Goal: Information Seeking & Learning: Find specific fact

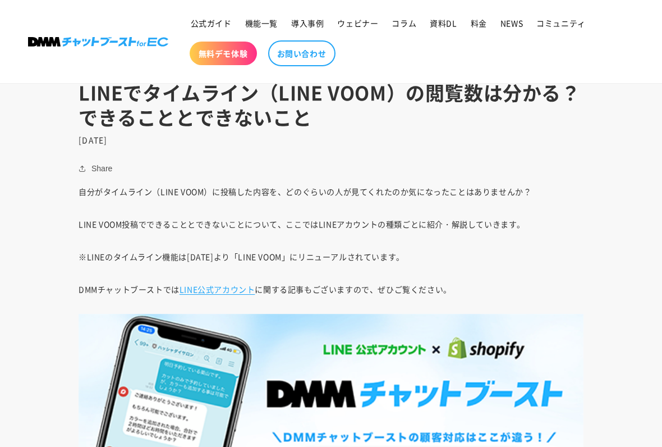
scroll to position [465, 0]
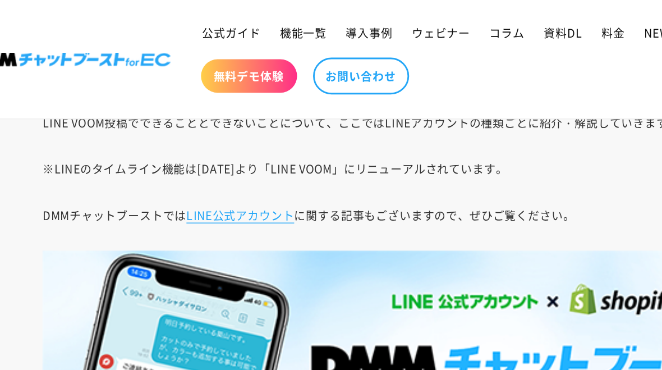
scroll to position [603, 0]
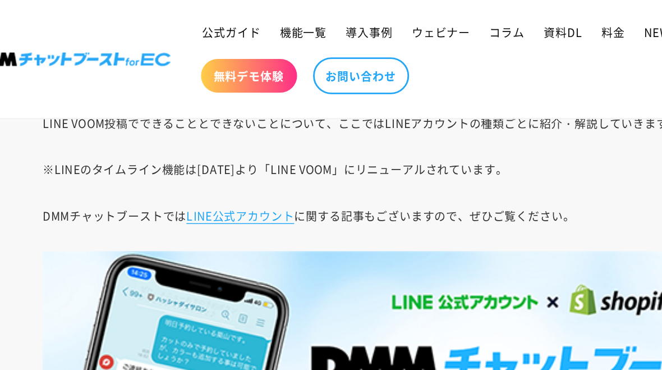
click at [180, 149] on link "LINE公式アカウント" at bounding box center [218, 151] width 76 height 11
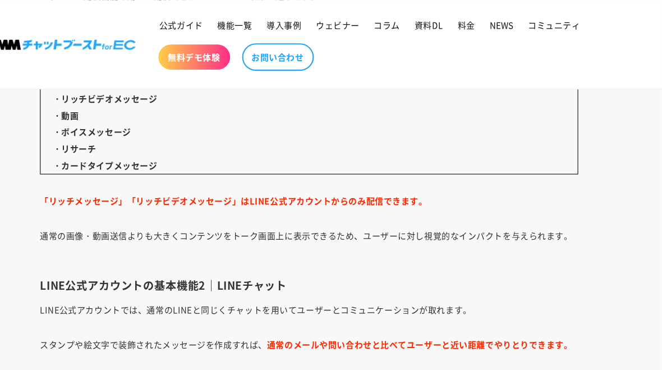
scroll to position [1927, 0]
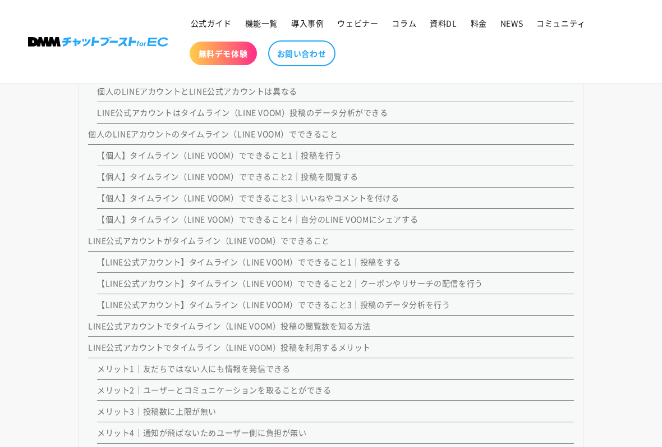
scroll to position [943, 0]
click at [324, 308] on link "【LINE公式アカウント】タイムライン（LINE VOOM）でできること3｜投稿のデータ分析を行う" at bounding box center [273, 304] width 353 height 11
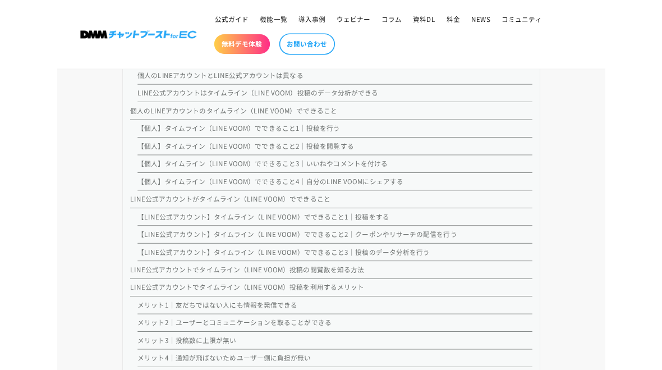
scroll to position [3616, 0]
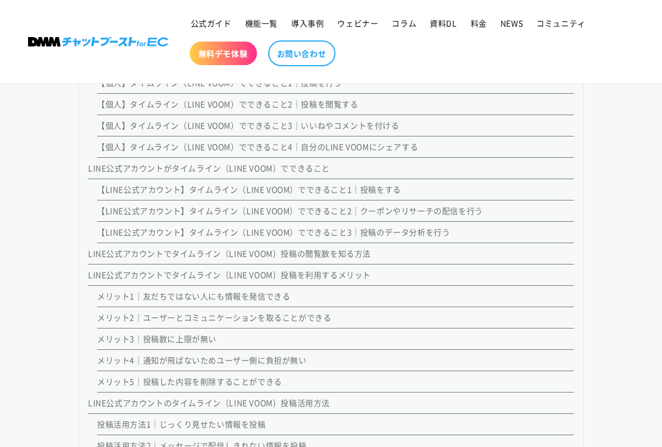
scroll to position [1018, 0]
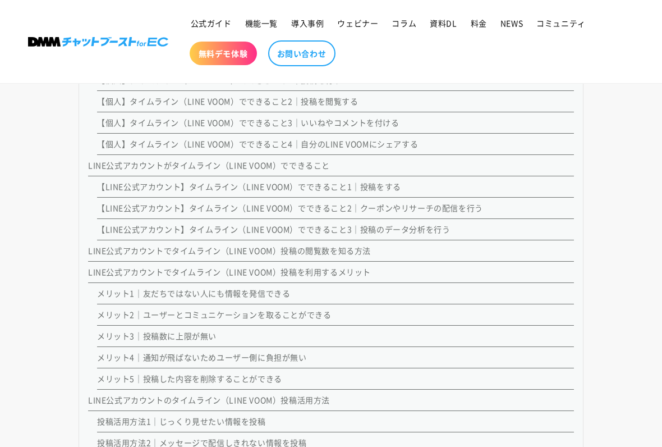
click at [328, 250] on link "LINE公式アカウントでタイムライン（LINE VOOM）投稿の閲覧数を知る方法" at bounding box center [229, 250] width 283 height 11
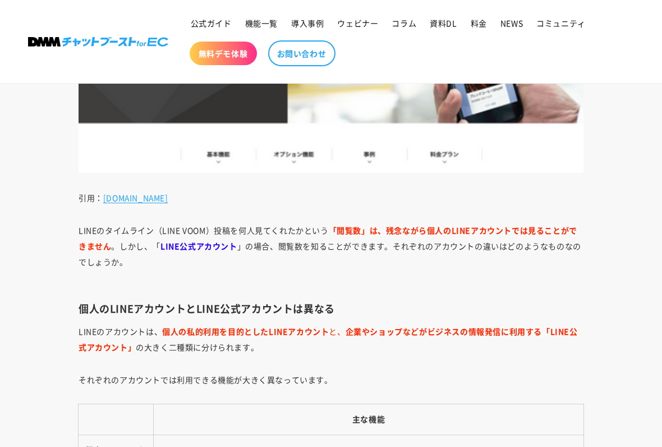
scroll to position [1682, 0]
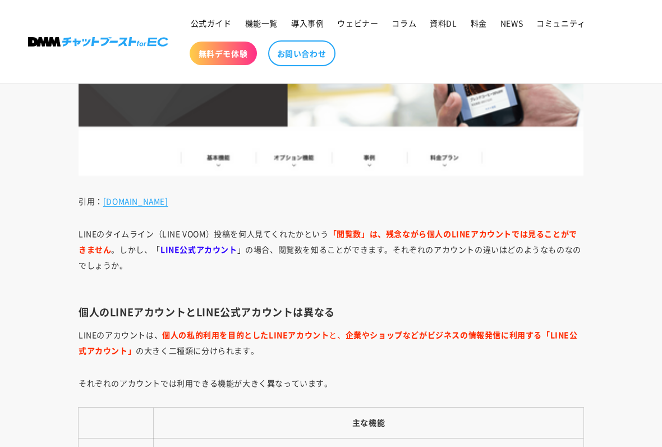
click at [194, 236] on p "LINEのタイムライン（LINE VOOM）投稿を何人見てくれたかという 「閲覧数」は、残念ながら個人のLINEアカウントでは見ることができません 。しかし、…" at bounding box center [331, 257] width 505 height 63
click at [199, 244] on b "LINE公式アカウント" at bounding box center [199, 249] width 77 height 11
click at [198, 244] on b "LINE公式アカウント" at bounding box center [199, 249] width 77 height 11
click at [199, 250] on b "LINE公式アカウント" at bounding box center [199, 249] width 77 height 11
click at [200, 250] on b "LINE公式アカウント" at bounding box center [199, 249] width 77 height 11
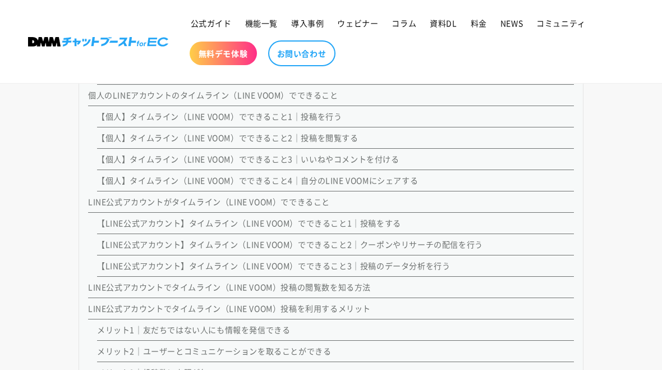
scroll to position [981, 0]
